Goal: Task Accomplishment & Management: Manage account settings

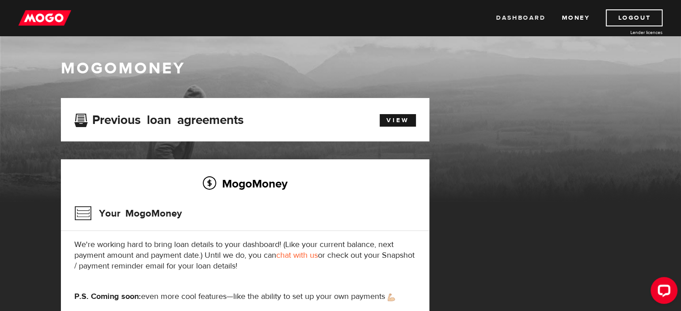
click at [530, 17] on link "Dashboard" at bounding box center [520, 17] width 49 height 17
click at [398, 118] on link "View" at bounding box center [398, 120] width 36 height 13
click at [393, 118] on link "View" at bounding box center [398, 120] width 36 height 13
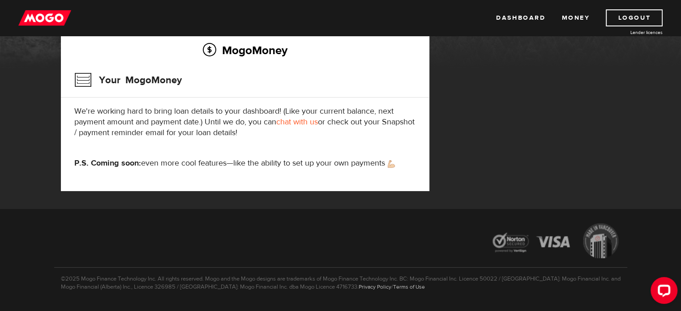
scroll to position [134, 0]
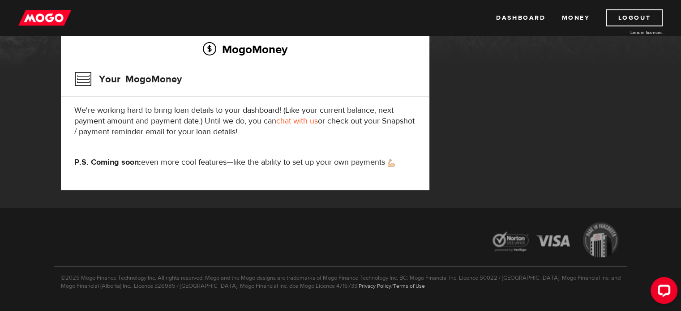
click at [300, 120] on link "chat with us" at bounding box center [297, 121] width 42 height 10
click at [516, 16] on link "Dashboard" at bounding box center [520, 17] width 49 height 17
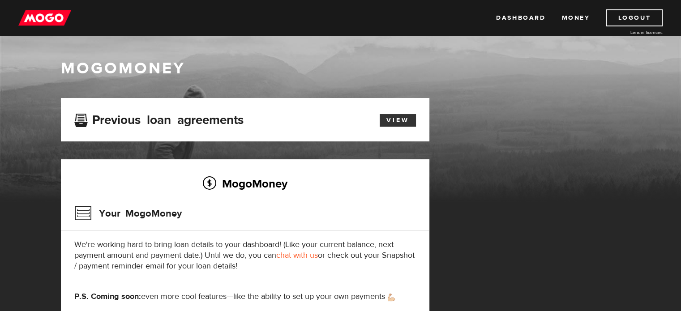
click at [402, 120] on link "View" at bounding box center [398, 120] width 36 height 13
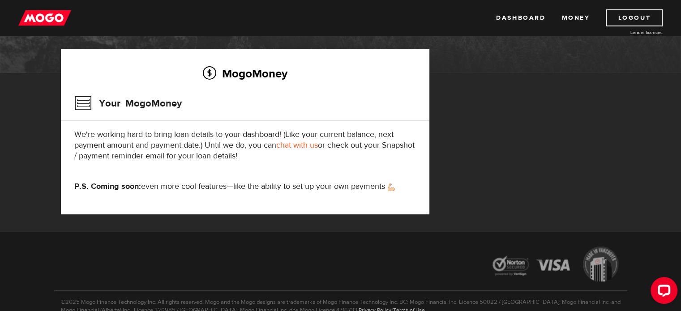
scroll to position [156, 0]
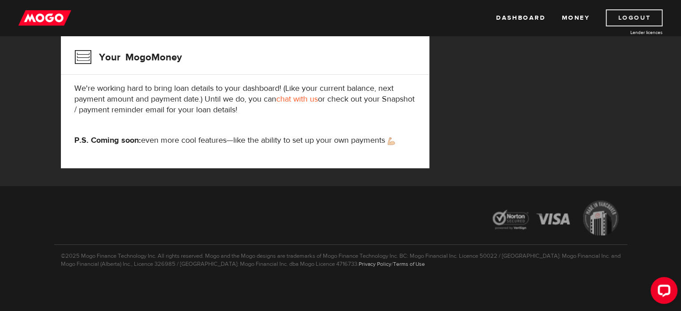
click at [634, 17] on link "Logout" at bounding box center [634, 17] width 57 height 17
